Goal: Transaction & Acquisition: Purchase product/service

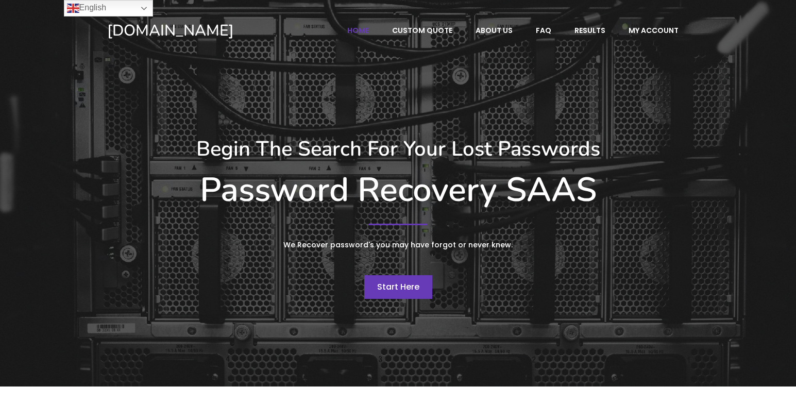
click at [419, 286] on span "Start Here" at bounding box center [398, 287] width 42 height 12
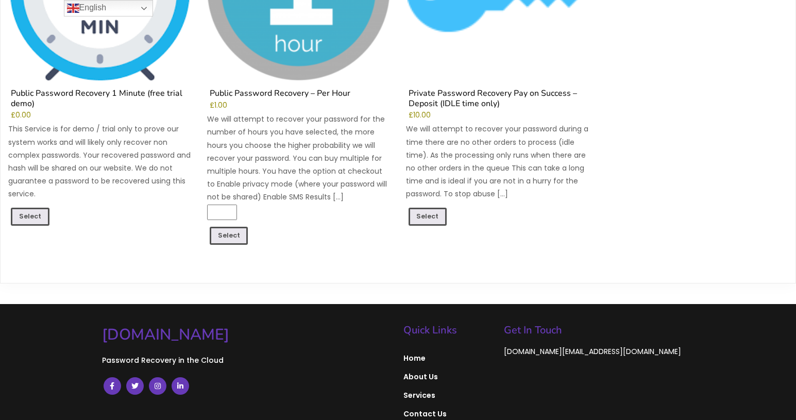
scroll to position [251, 0]
click at [31, 221] on link "Select" at bounding box center [30, 218] width 39 height 20
click at [427, 219] on link "Select" at bounding box center [428, 218] width 39 height 20
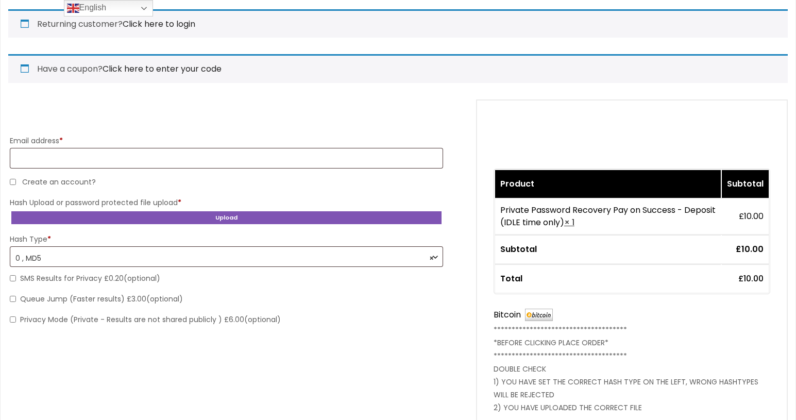
scroll to position [111, 0]
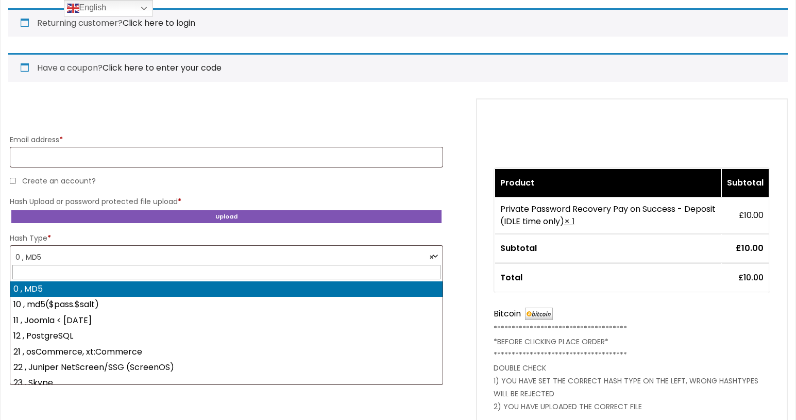
click at [317, 250] on span "× 0 , MD5" at bounding box center [226, 257] width 422 height 18
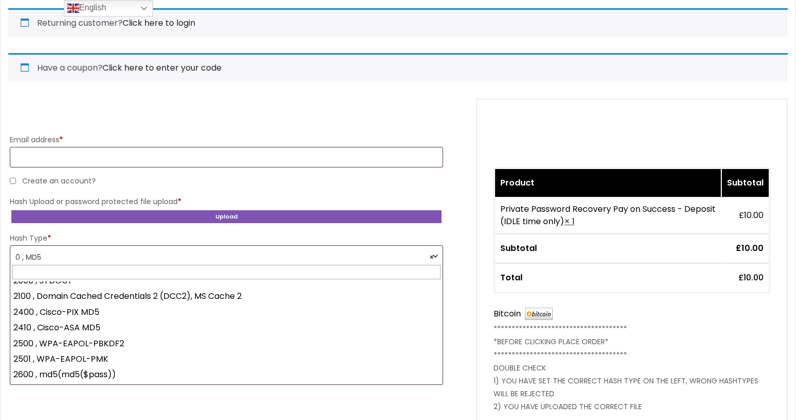
scroll to position [1087, 0]
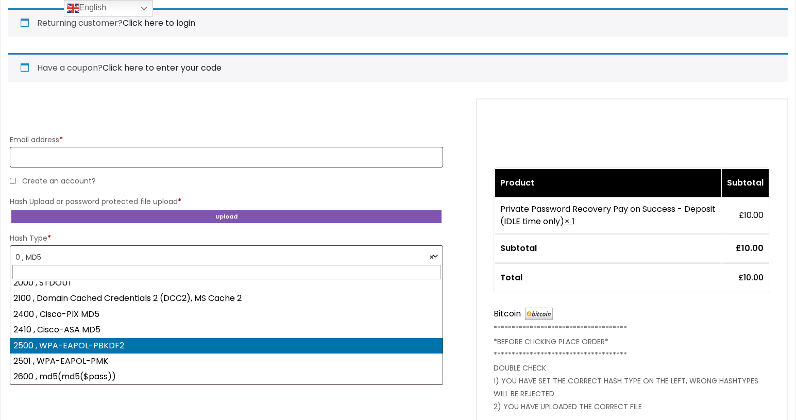
click at [314, 338] on WPA-EAPOL-PBKDF2 "2500 , WPA-EAPOL-PBKDF2" at bounding box center [226, 345] width 432 height 15
select select "**********"
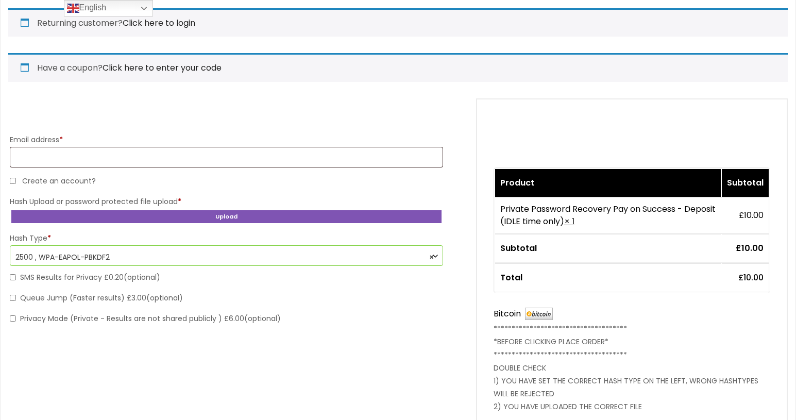
click at [465, 314] on form "**********" at bounding box center [398, 317] width 780 height 439
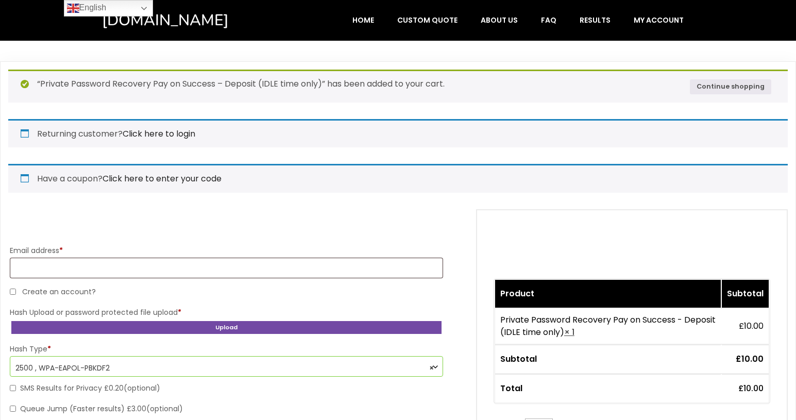
scroll to position [0, 0]
